Goal: Task Accomplishment & Management: Use online tool/utility

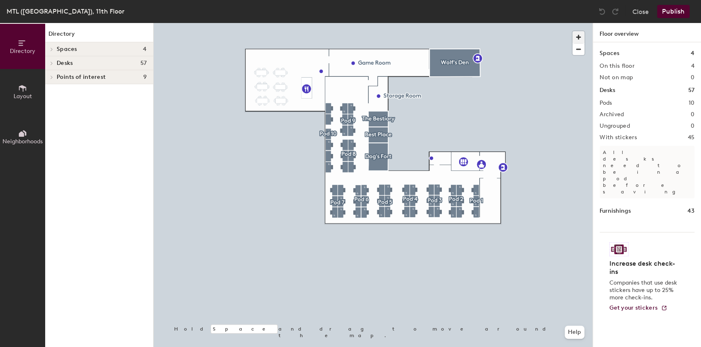
click at [581, 38] on span "button" at bounding box center [578, 37] width 12 height 12
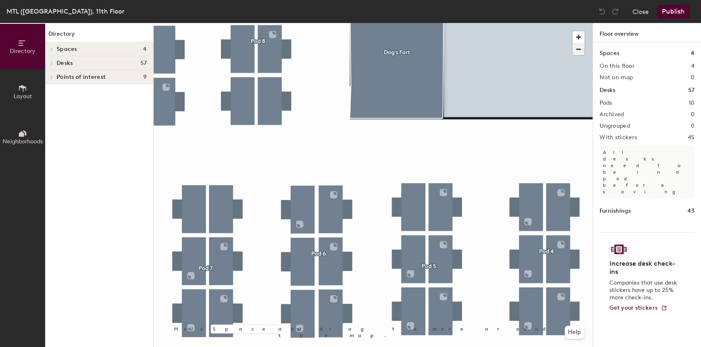
click at [576, 53] on span "button" at bounding box center [578, 49] width 12 height 11
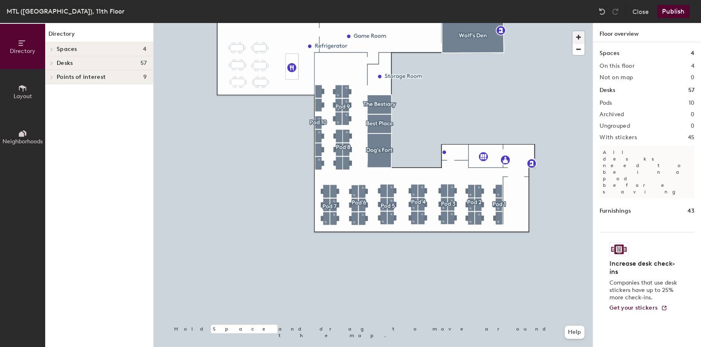
click at [577, 38] on span "button" at bounding box center [578, 37] width 12 height 12
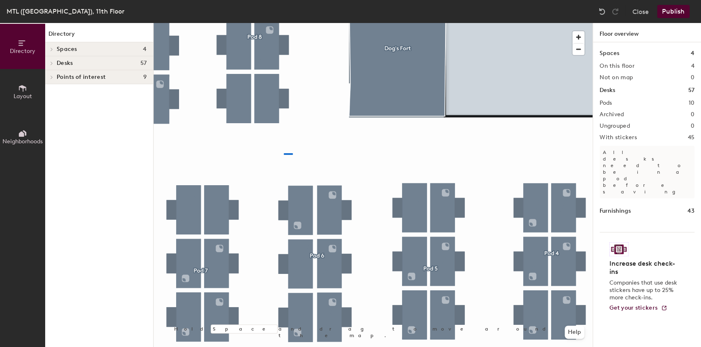
click at [220, 23] on div at bounding box center [372, 23] width 439 height 0
click at [633, 14] on button "Close" at bounding box center [640, 11] width 16 height 13
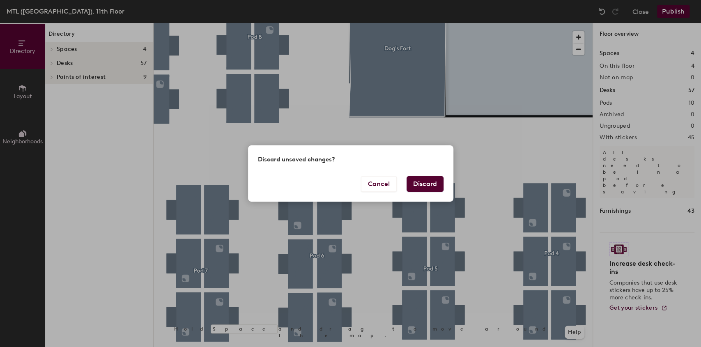
click at [418, 182] on button "Discard" at bounding box center [424, 184] width 37 height 16
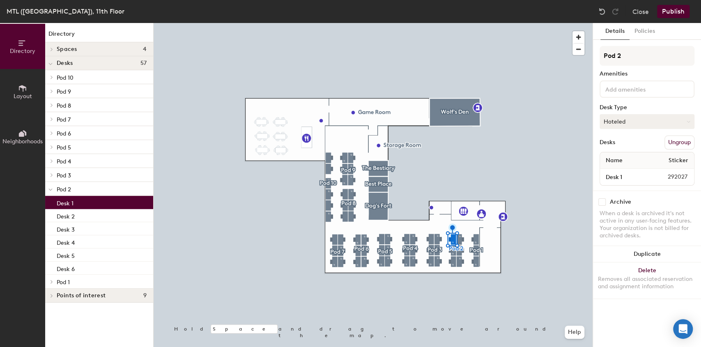
click at [638, 120] on button "Hoteled" at bounding box center [646, 121] width 95 height 15
click at [628, 149] on div "Assigned" at bounding box center [641, 147] width 82 height 12
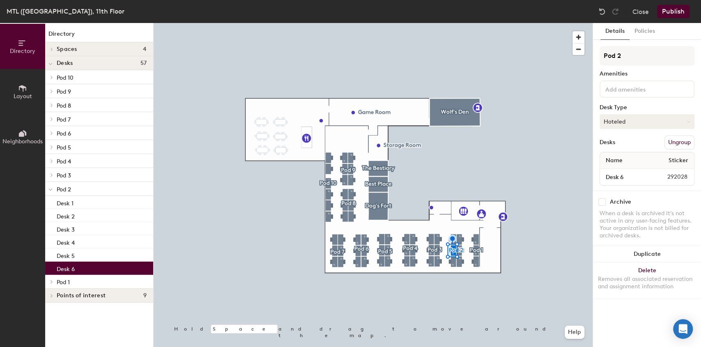
click at [634, 121] on button "Hoteled" at bounding box center [646, 121] width 95 height 15
click at [624, 145] on div "Assigned" at bounding box center [641, 147] width 82 height 12
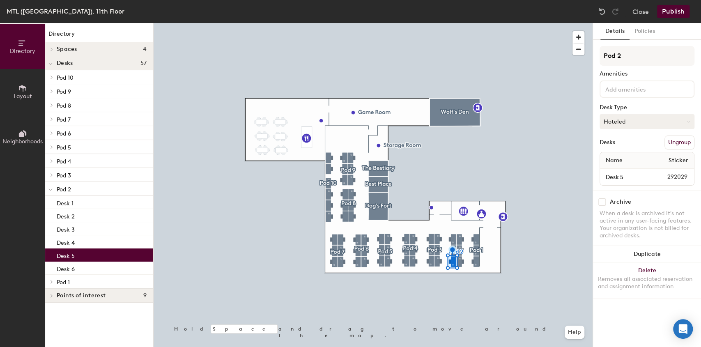
click at [637, 119] on button "Hoteled" at bounding box center [646, 121] width 95 height 15
click at [622, 147] on div "Assigned" at bounding box center [641, 147] width 82 height 12
click at [677, 16] on button "Publish" at bounding box center [673, 11] width 32 height 13
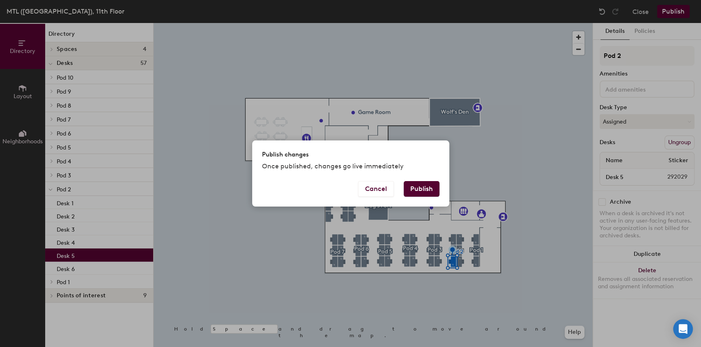
click at [421, 189] on button "Publish" at bounding box center [421, 189] width 36 height 16
